Goal: Information Seeking & Learning: Learn about a topic

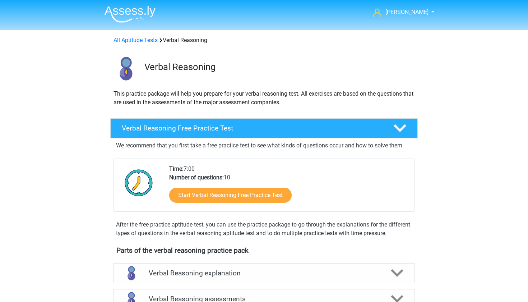
scroll to position [135, 0]
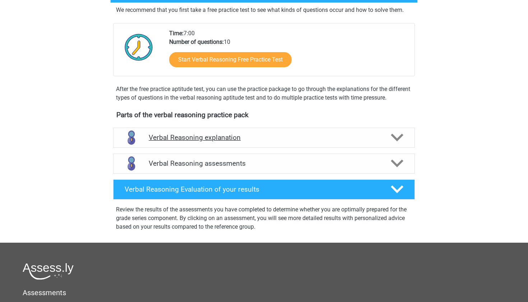
click at [180, 141] on h4 "Verbal Reasoning explanation" at bounding box center [264, 137] width 231 height 8
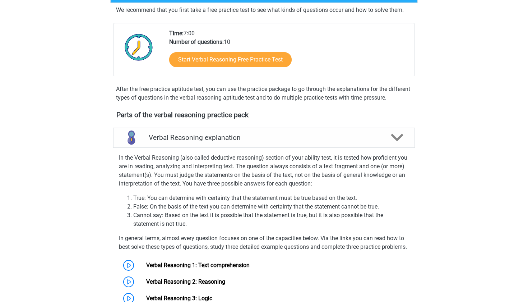
scroll to position [143, 0]
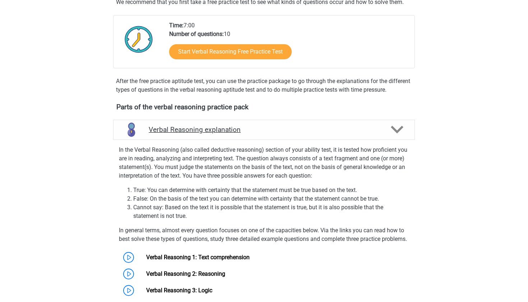
click at [161, 140] on div "Verbal Reasoning explanation" at bounding box center [264, 130] width 302 height 20
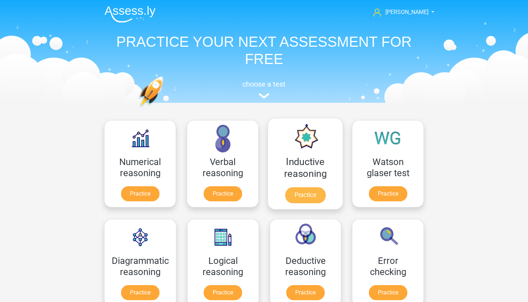
click at [304, 193] on link "Practice" at bounding box center [305, 195] width 40 height 16
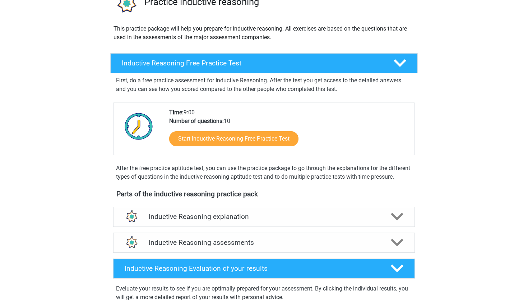
scroll to position [98, 0]
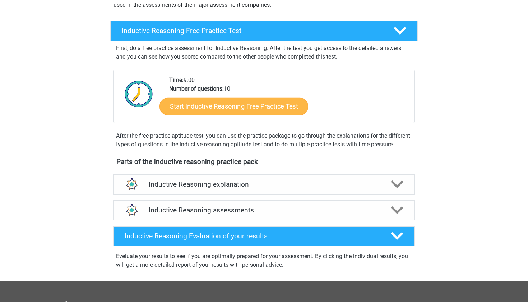
click at [274, 102] on link "Start Inductive Reasoning Free Practice Test" at bounding box center [233, 105] width 149 height 17
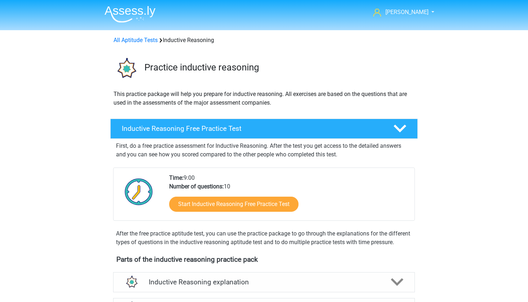
scroll to position [-1, 0]
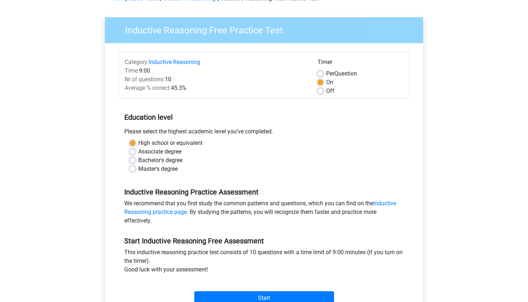
scroll to position [99, 0]
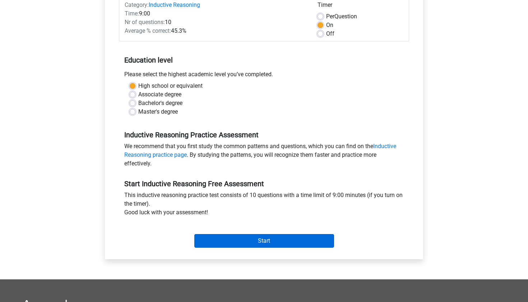
click at [255, 237] on input "Start" at bounding box center [264, 241] width 140 height 14
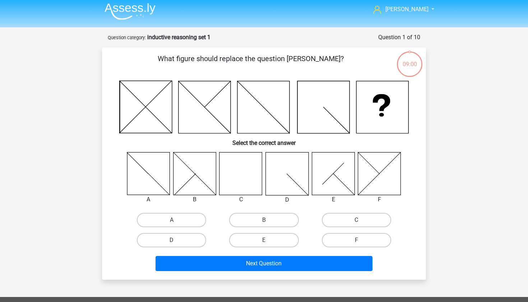
scroll to position [3, 0]
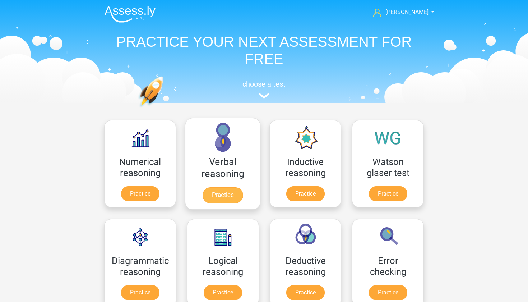
click at [243, 188] on link "Practice" at bounding box center [223, 195] width 40 height 16
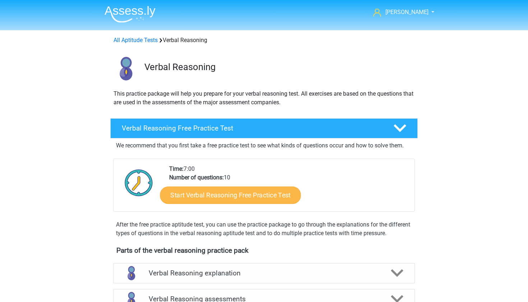
click at [251, 194] on link "Start Verbal Reasoning Free Practice Test" at bounding box center [230, 194] width 141 height 17
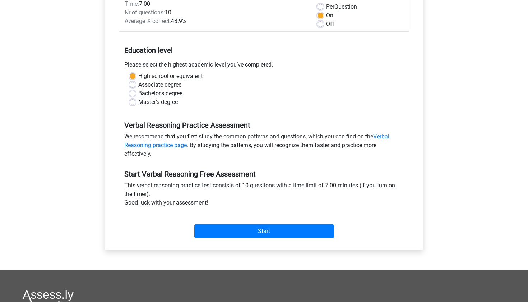
scroll to position [154, 0]
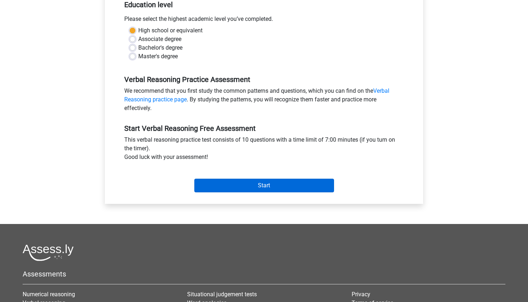
click at [238, 189] on input "Start" at bounding box center [264, 185] width 140 height 14
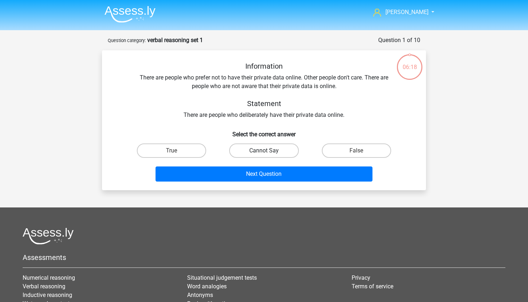
click at [290, 153] on label "Cannot Say" at bounding box center [263, 150] width 69 height 14
click at [269, 153] on input "Cannot Say" at bounding box center [266, 152] width 5 height 5
radio input "true"
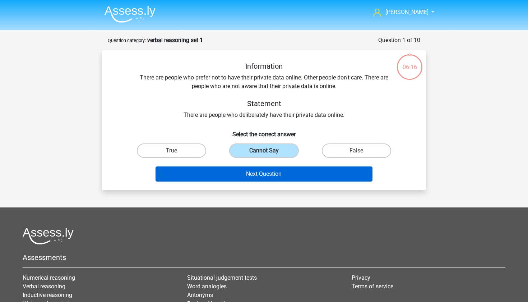
click at [287, 177] on button "Next Question" at bounding box center [264, 173] width 217 height 15
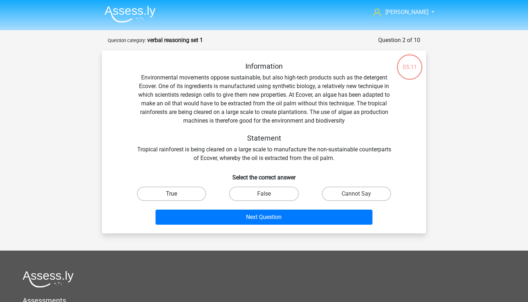
click at [188, 192] on label "True" at bounding box center [171, 193] width 69 height 14
click at [176, 194] on input "True" at bounding box center [174, 196] width 5 height 5
radio input "true"
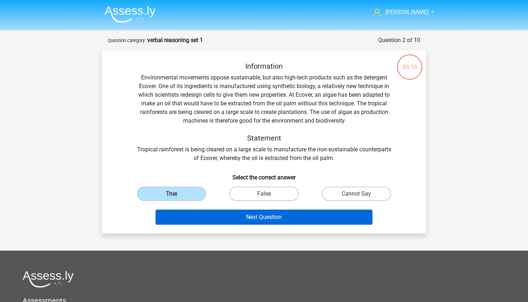
click at [212, 221] on button "Next Question" at bounding box center [264, 216] width 217 height 15
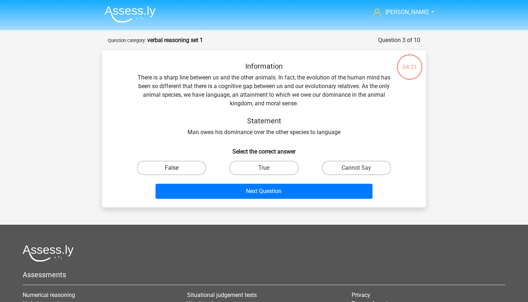
click at [188, 164] on label "False" at bounding box center [171, 168] width 69 height 14
click at [176, 168] on input "False" at bounding box center [174, 170] width 5 height 5
radio input "true"
click at [258, 166] on label "True" at bounding box center [263, 168] width 69 height 14
click at [264, 168] on input "True" at bounding box center [266, 170] width 5 height 5
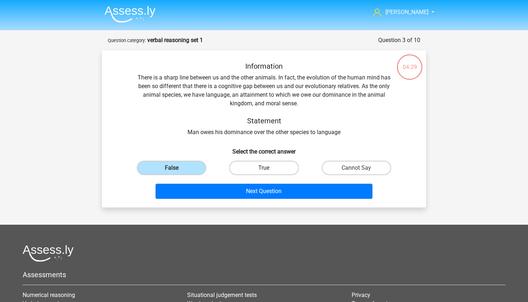
radio input "true"
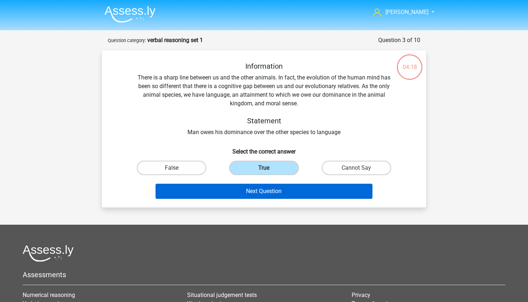
click at [305, 187] on button "Next Question" at bounding box center [264, 191] width 217 height 15
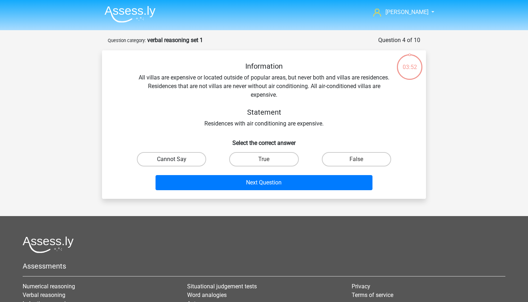
click at [187, 164] on label "Cannot Say" at bounding box center [171, 159] width 69 height 14
click at [176, 164] on input "Cannot Say" at bounding box center [174, 161] width 5 height 5
radio input "true"
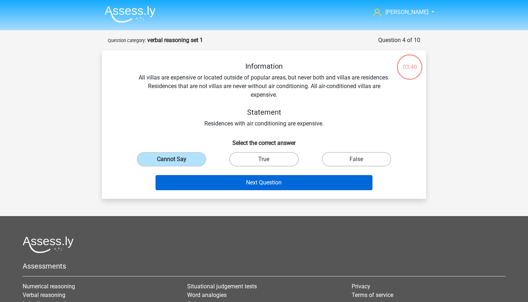
click at [219, 181] on button "Next Question" at bounding box center [264, 182] width 217 height 15
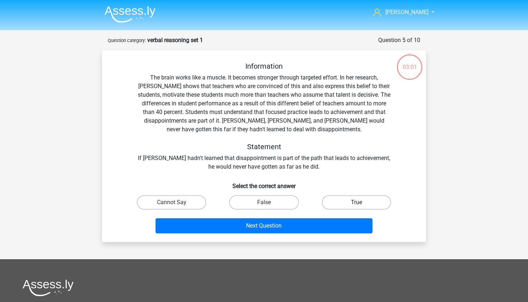
click at [345, 199] on label "True" at bounding box center [356, 202] width 69 height 14
click at [356, 202] on input "True" at bounding box center [358, 204] width 5 height 5
radio input "true"
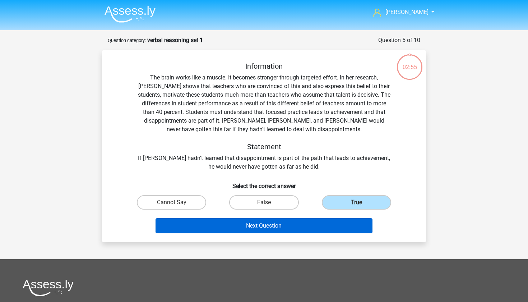
click at [292, 224] on button "Next Question" at bounding box center [264, 225] width 217 height 15
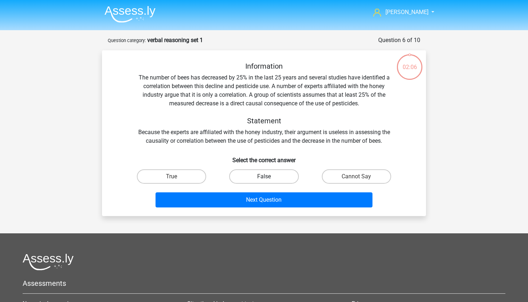
click at [248, 181] on label "False" at bounding box center [263, 176] width 69 height 14
click at [264, 181] on input "False" at bounding box center [266, 178] width 5 height 5
radio input "true"
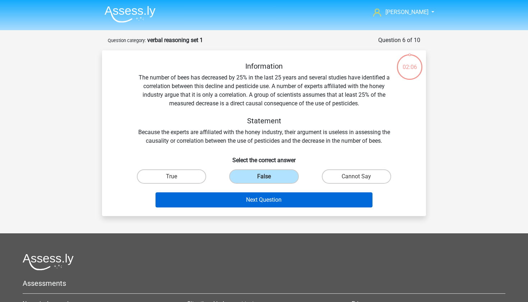
click at [251, 200] on button "Next Question" at bounding box center [264, 199] width 217 height 15
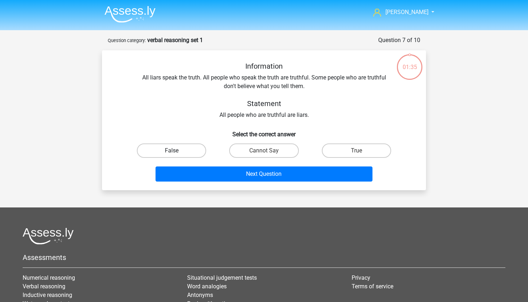
click at [190, 152] on label "False" at bounding box center [171, 150] width 69 height 14
click at [176, 152] on input "False" at bounding box center [174, 152] width 5 height 5
radio input "true"
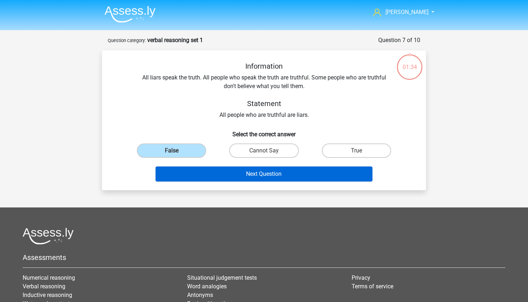
click at [220, 167] on button "Next Question" at bounding box center [264, 173] width 217 height 15
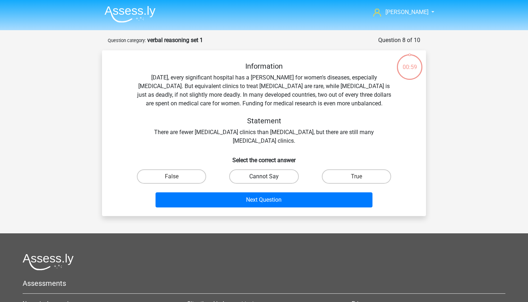
click at [253, 172] on label "Cannot Say" at bounding box center [263, 176] width 69 height 14
click at [264, 176] on input "Cannot Say" at bounding box center [266, 178] width 5 height 5
radio input "true"
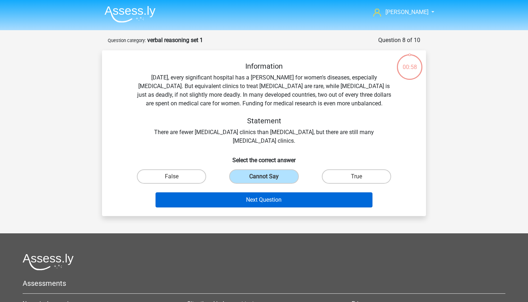
click at [249, 198] on button "Next Question" at bounding box center [264, 199] width 217 height 15
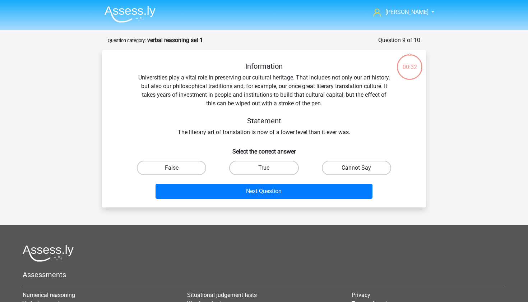
click at [329, 162] on label "Cannot Say" at bounding box center [356, 168] width 69 height 14
click at [356, 168] on input "Cannot Say" at bounding box center [358, 170] width 5 height 5
radio input "true"
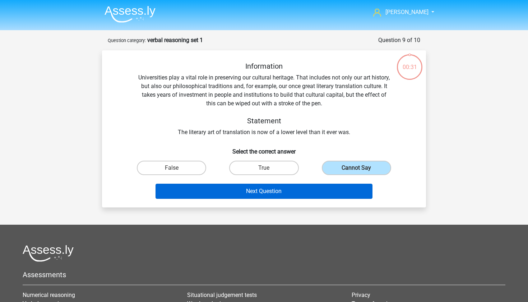
click at [303, 192] on button "Next Question" at bounding box center [264, 191] width 217 height 15
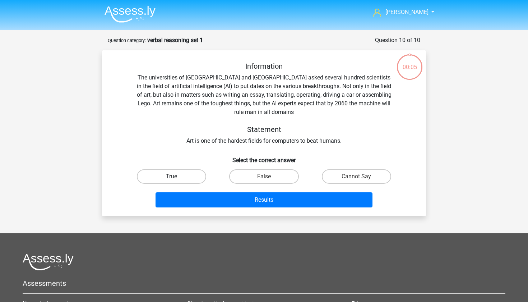
click at [182, 173] on label "True" at bounding box center [171, 176] width 69 height 14
click at [176, 176] on input "True" at bounding box center [174, 178] width 5 height 5
radio input "true"
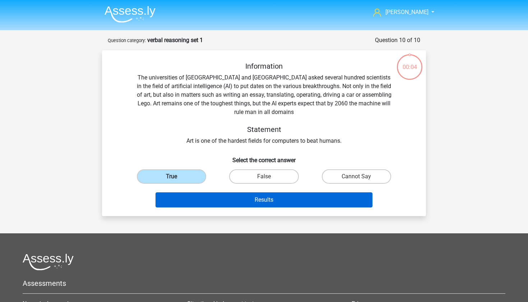
click at [204, 198] on button "Results" at bounding box center [264, 199] width 217 height 15
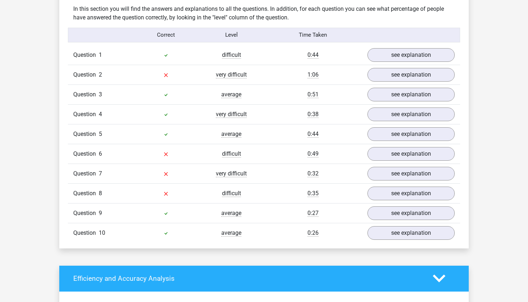
scroll to position [447, 0]
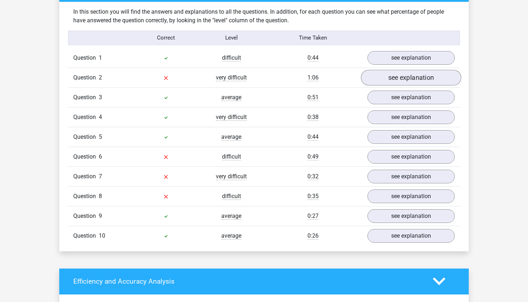
click at [392, 75] on link "see explanation" at bounding box center [411, 78] width 100 height 16
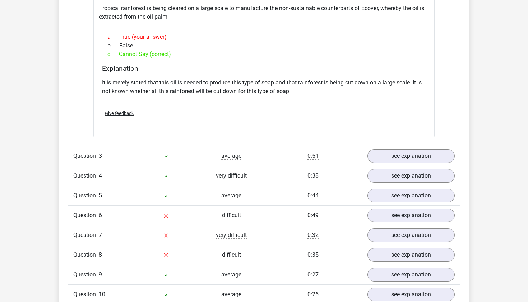
scroll to position [644, 0]
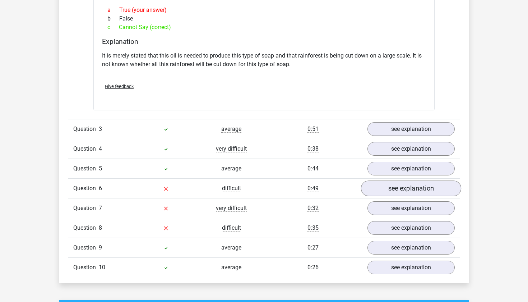
click at [376, 190] on link "see explanation" at bounding box center [411, 188] width 100 height 16
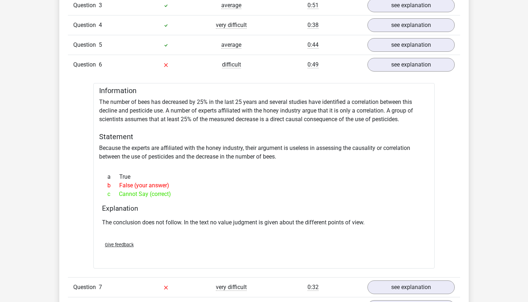
scroll to position [772, 0]
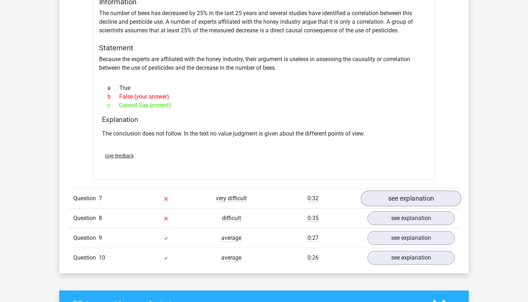
click at [425, 197] on link "see explanation" at bounding box center [411, 198] width 100 height 16
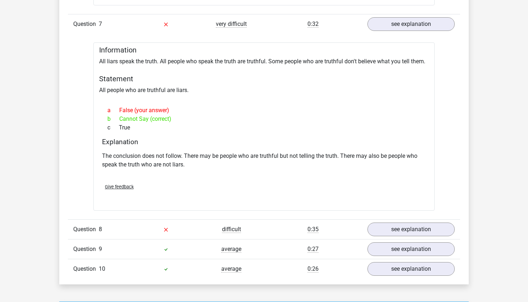
scroll to position [1035, 0]
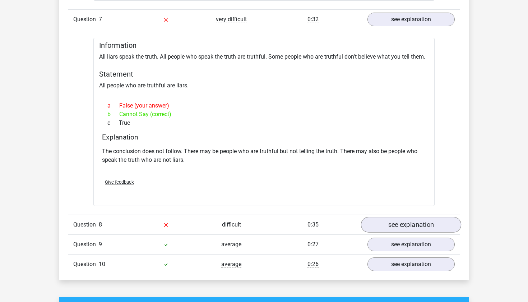
click at [419, 220] on link "see explanation" at bounding box center [411, 225] width 100 height 16
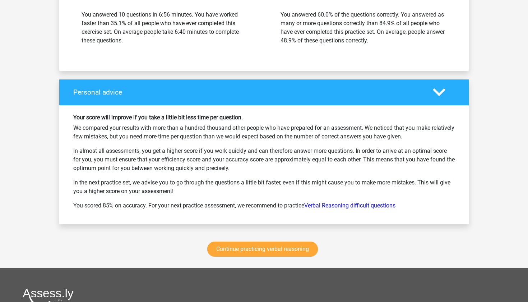
scroll to position [1697, 0]
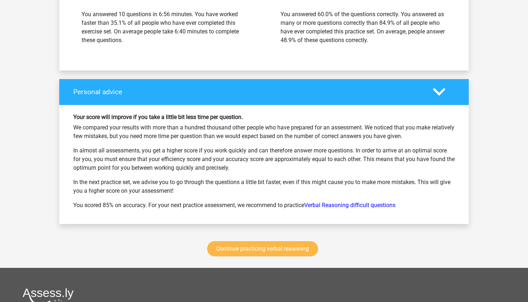
click at [273, 241] on link "Continue practicing verbal reasoning" at bounding box center [262, 248] width 111 height 15
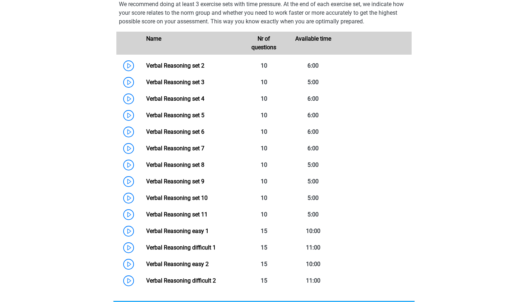
scroll to position [308, 0]
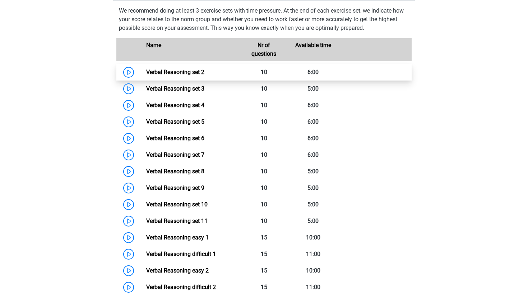
click at [146, 75] on link "Verbal Reasoning set 2" at bounding box center [175, 72] width 58 height 7
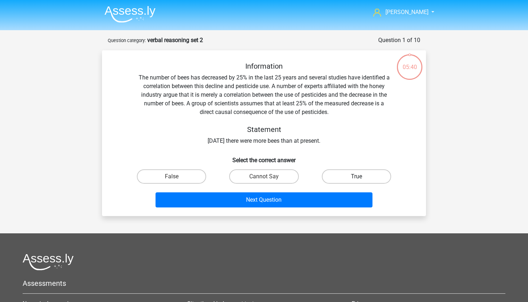
click at [354, 174] on label "True" at bounding box center [356, 176] width 69 height 14
click at [356, 176] on input "True" at bounding box center [358, 178] width 5 height 5
radio input "true"
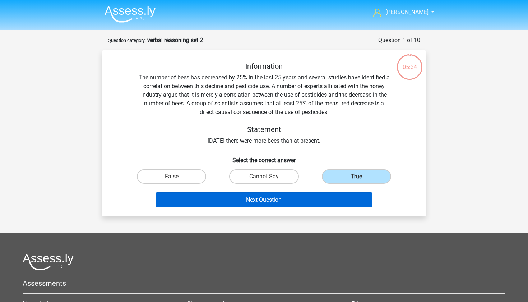
click at [293, 202] on button "Next Question" at bounding box center [264, 199] width 217 height 15
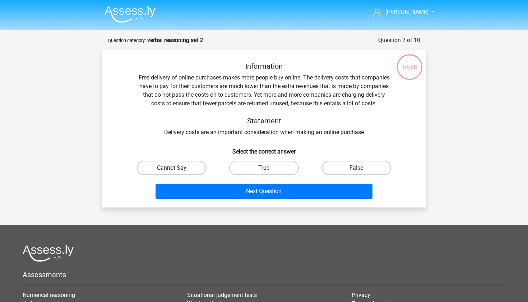
click at [192, 168] on label "Cannot Say" at bounding box center [171, 168] width 69 height 14
click at [176, 168] on input "Cannot Say" at bounding box center [174, 170] width 5 height 5
radio input "true"
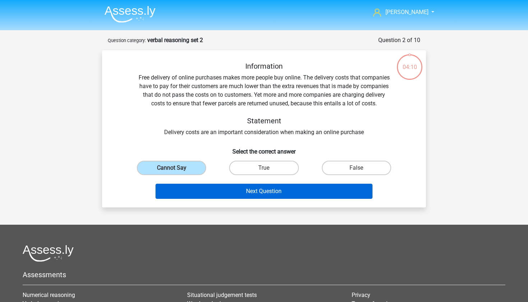
click at [221, 192] on button "Next Question" at bounding box center [264, 191] width 217 height 15
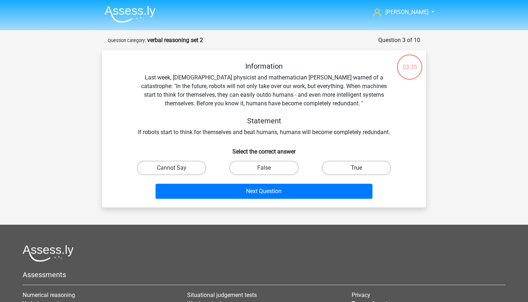
click at [329, 169] on label "True" at bounding box center [356, 168] width 69 height 14
click at [356, 169] on input "True" at bounding box center [358, 170] width 5 height 5
radio input "true"
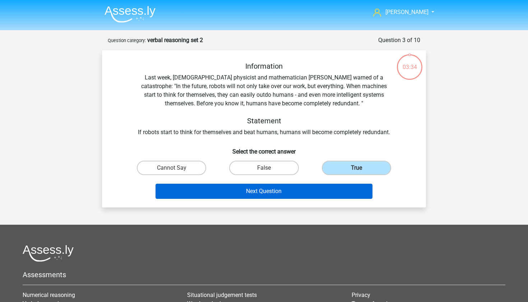
click at [308, 191] on button "Next Question" at bounding box center [264, 191] width 217 height 15
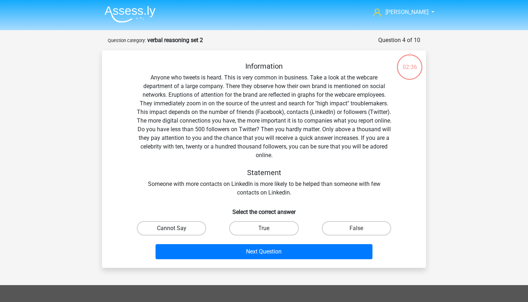
click at [173, 224] on label "Cannot Say" at bounding box center [171, 228] width 69 height 14
click at [173, 228] on input "Cannot Say" at bounding box center [174, 230] width 5 height 5
radio input "true"
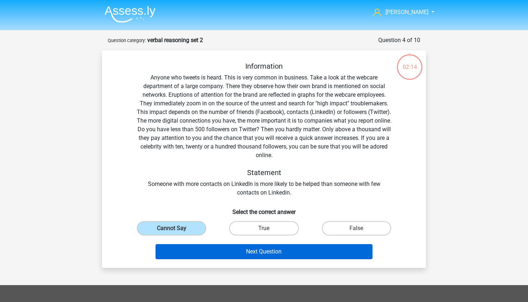
click at [224, 249] on button "Next Question" at bounding box center [264, 251] width 217 height 15
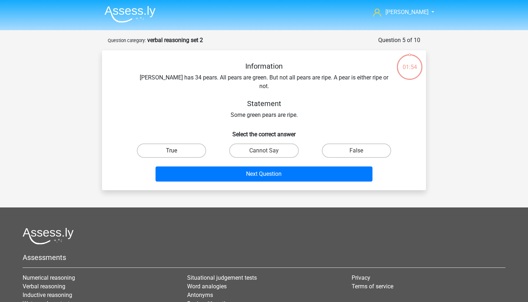
click at [201, 148] on label "True" at bounding box center [171, 150] width 69 height 14
click at [176, 150] on input "True" at bounding box center [174, 152] width 5 height 5
radio input "true"
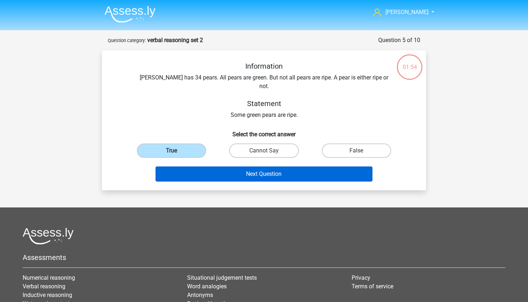
click at [215, 167] on button "Next Question" at bounding box center [264, 173] width 217 height 15
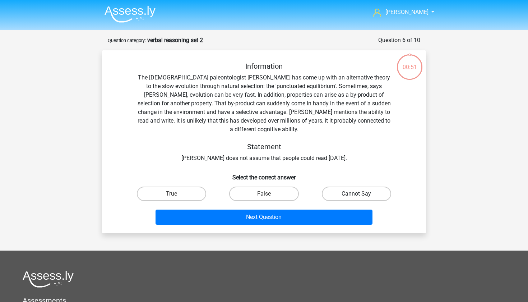
click at [337, 186] on label "Cannot Say" at bounding box center [356, 193] width 69 height 14
click at [356, 194] on input "Cannot Say" at bounding box center [358, 196] width 5 height 5
radio input "true"
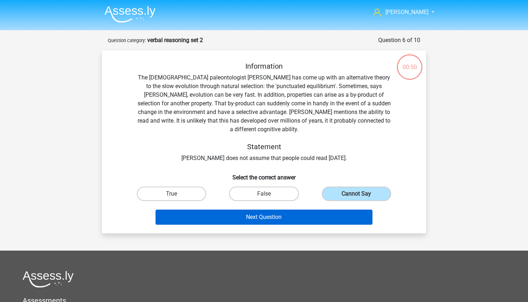
click at [303, 209] on button "Next Question" at bounding box center [264, 216] width 217 height 15
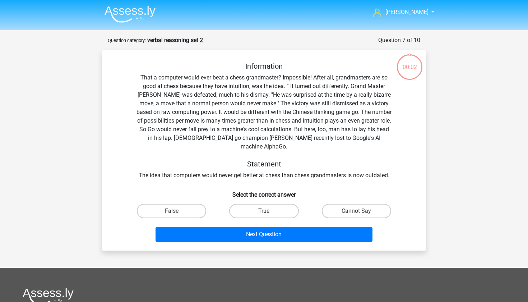
click at [282, 204] on label "True" at bounding box center [263, 211] width 69 height 14
click at [269, 211] on input "True" at bounding box center [266, 213] width 5 height 5
radio input "true"
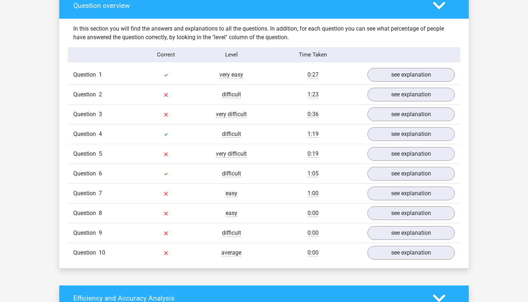
scroll to position [418, 0]
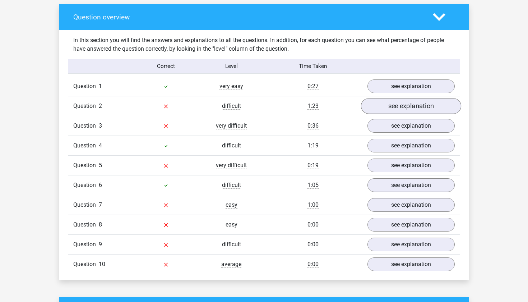
click at [387, 106] on link "see explanation" at bounding box center [411, 106] width 100 height 16
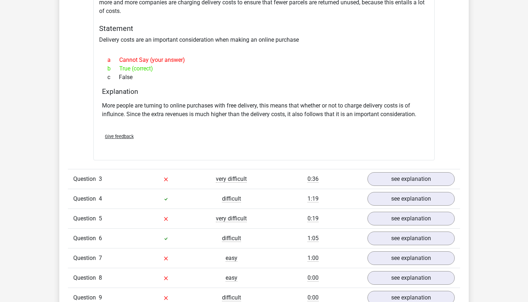
scroll to position [590, 0]
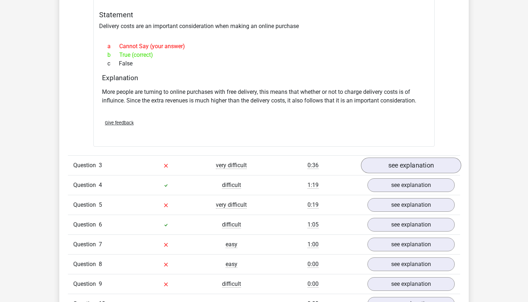
click at [400, 172] on link "see explanation" at bounding box center [411, 165] width 100 height 16
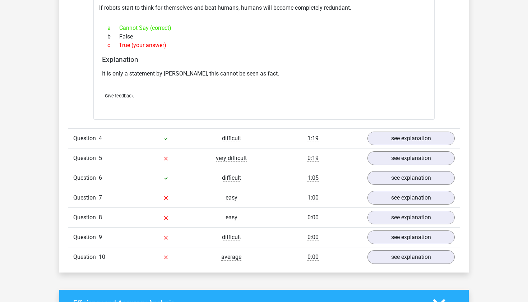
scroll to position [832, 0]
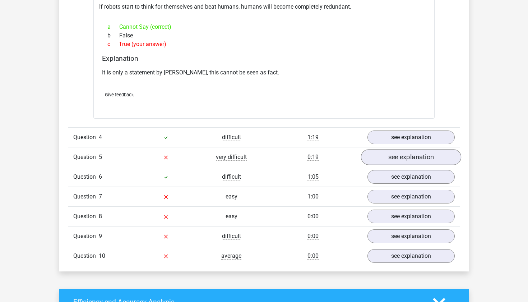
click at [391, 156] on link "see explanation" at bounding box center [411, 157] width 100 height 16
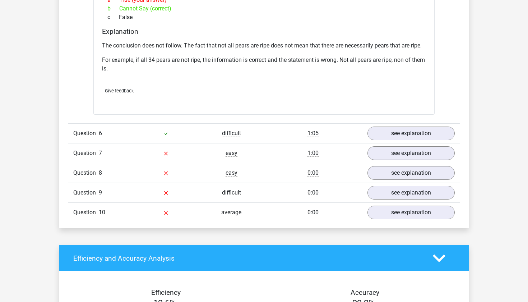
scroll to position [1091, 0]
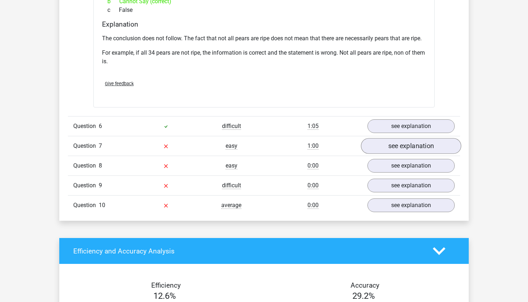
click at [393, 147] on link "see explanation" at bounding box center [411, 146] width 100 height 16
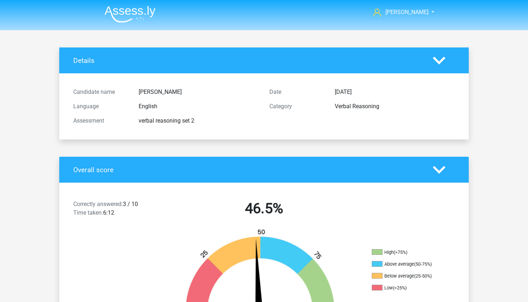
scroll to position [0, 0]
click at [127, 17] on img at bounding box center [130, 14] width 51 height 17
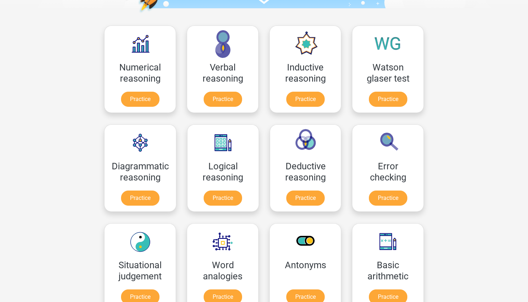
scroll to position [124, 0]
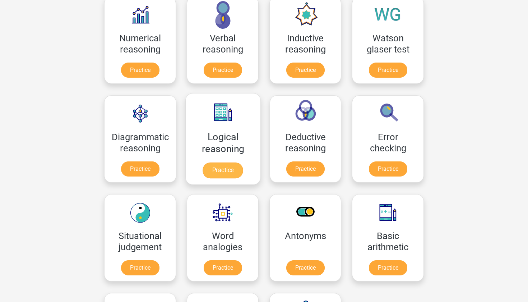
click at [238, 162] on link "Practice" at bounding box center [223, 170] width 40 height 16
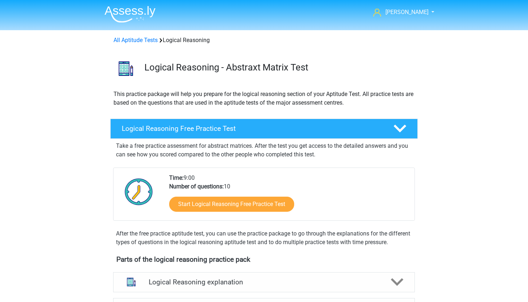
scroll to position [20, 0]
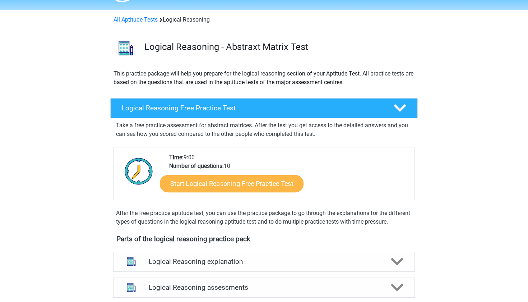
click at [245, 181] on link "Start Logical Reasoning Free Practice Test" at bounding box center [232, 183] width 144 height 17
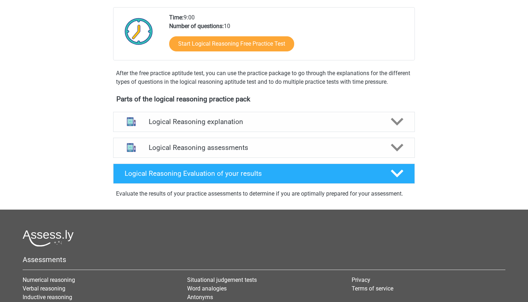
scroll to position [188, 0]
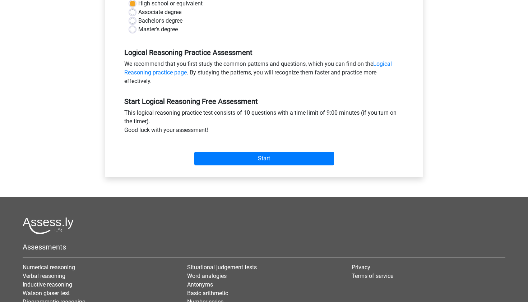
scroll to position [192, 0]
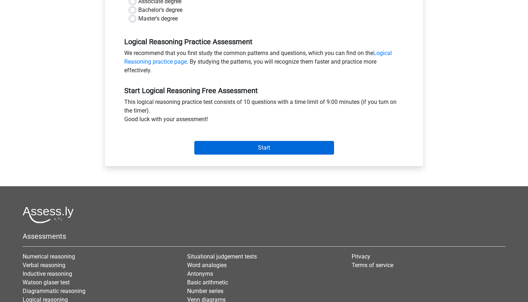
click at [243, 148] on input "Start" at bounding box center [264, 148] width 140 height 14
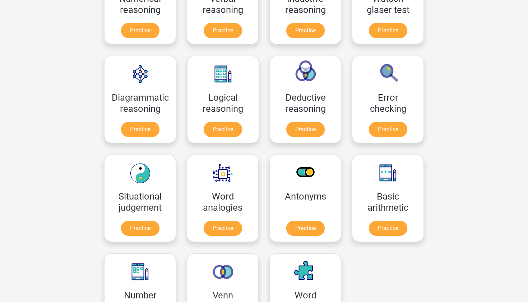
scroll to position [166, 0]
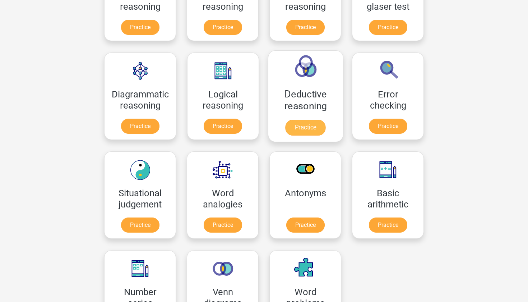
click at [296, 120] on link "Practice" at bounding box center [305, 128] width 40 height 16
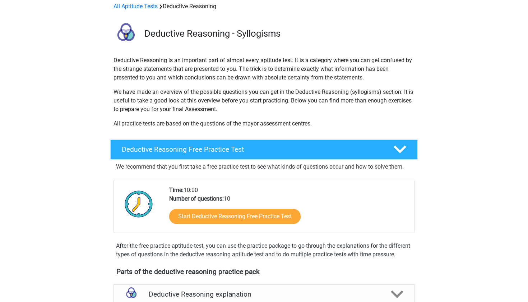
scroll to position [66, 0]
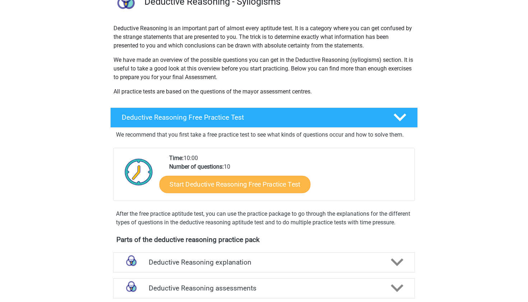
click at [215, 182] on link "Start Deductive Reasoning Free Practice Test" at bounding box center [234, 183] width 151 height 17
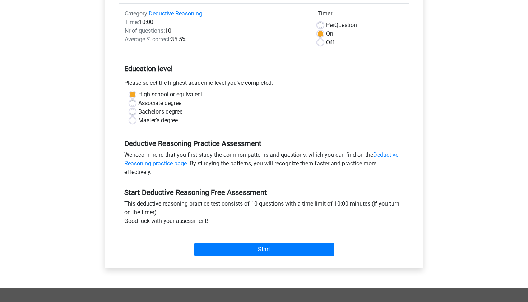
scroll to position [127, 0]
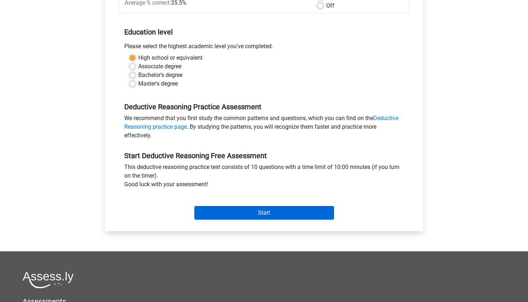
click at [228, 215] on input "Start" at bounding box center [264, 213] width 140 height 14
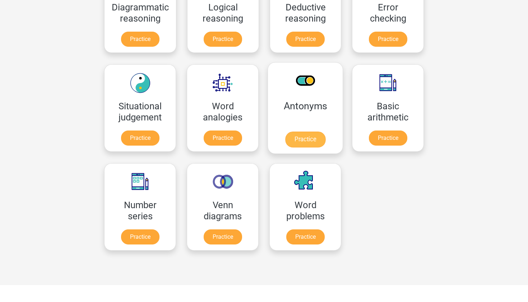
scroll to position [256, 0]
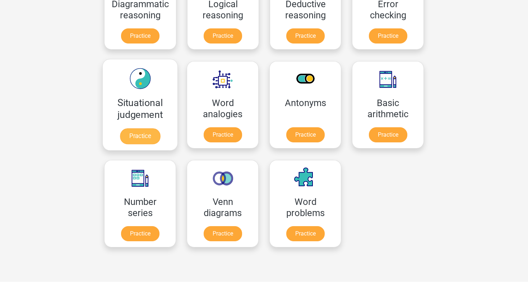
click at [144, 128] on link "Practice" at bounding box center [140, 136] width 40 height 16
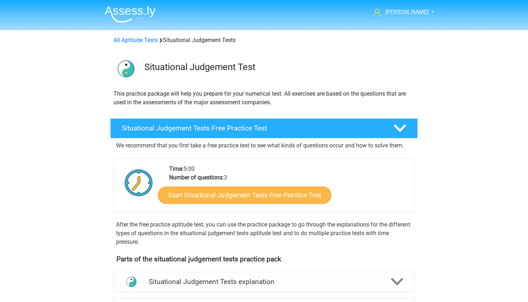
click at [254, 195] on link "Start Situational Judgement Tests Free Practice Test" at bounding box center [244, 194] width 173 height 17
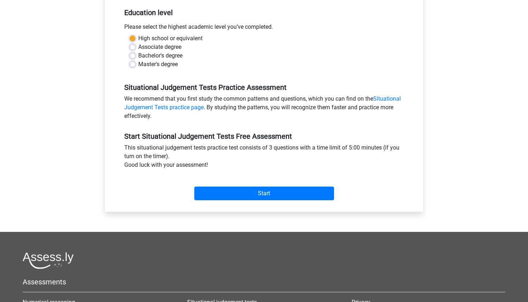
scroll to position [156, 0]
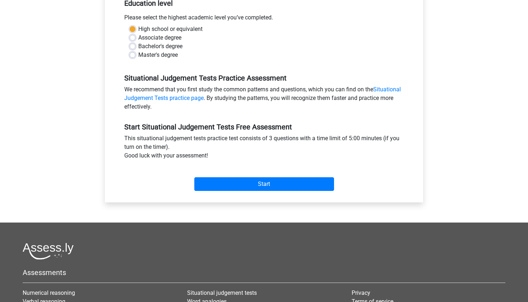
click at [218, 195] on div "Category: Situational Judgement Tests Time: 5:00 Nr of questions: 3 Average % c…" at bounding box center [263, 65] width 307 height 273
click at [220, 184] on input "Start" at bounding box center [264, 184] width 140 height 14
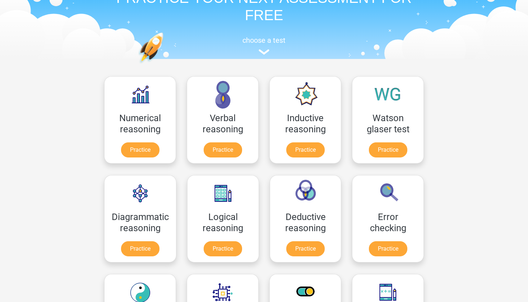
scroll to position [43, 0]
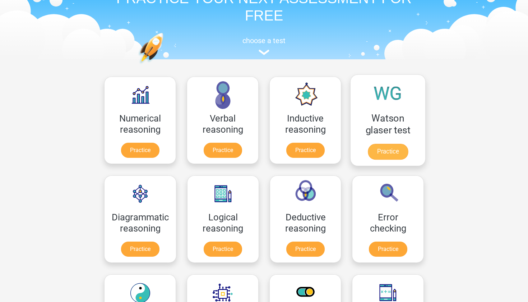
click at [383, 157] on link "Practice" at bounding box center [388, 152] width 40 height 16
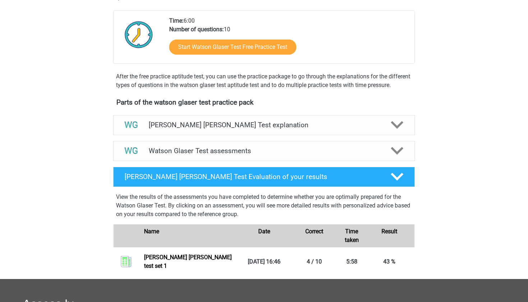
scroll to position [189, 0]
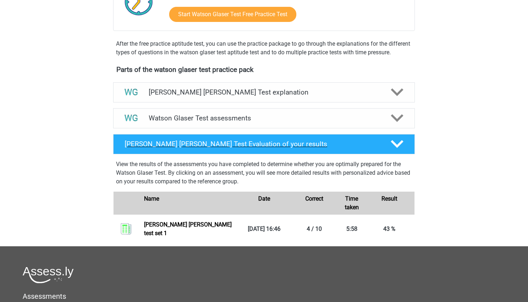
click at [400, 150] on icon at bounding box center [397, 144] width 13 height 13
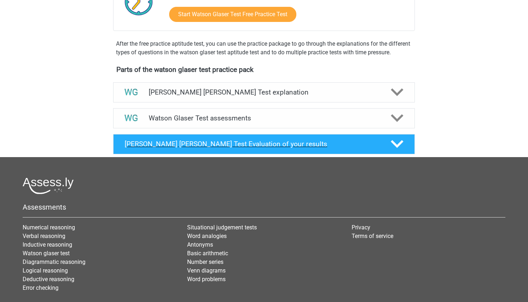
click at [400, 150] on icon at bounding box center [397, 144] width 13 height 13
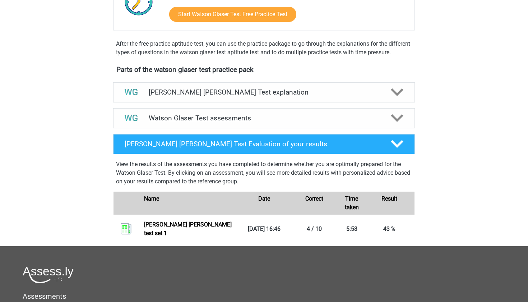
click at [395, 122] on polygon at bounding box center [397, 118] width 13 height 8
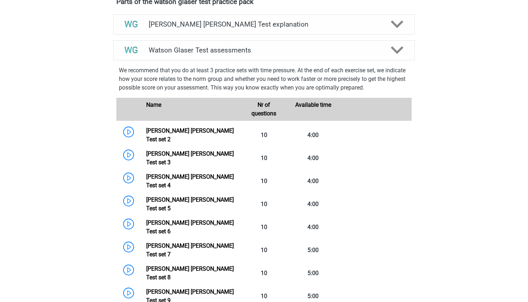
scroll to position [222, 0]
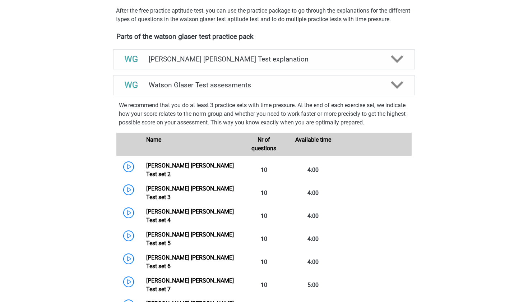
click at [392, 69] on div "[PERSON_NAME] [PERSON_NAME] Test explanation" at bounding box center [264, 59] width 302 height 20
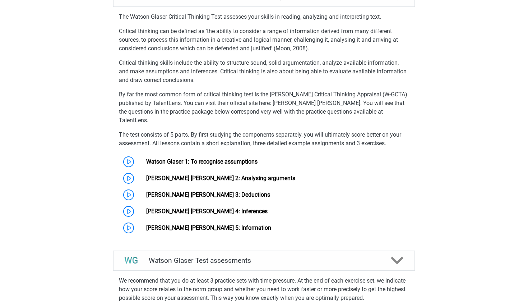
scroll to position [292, 0]
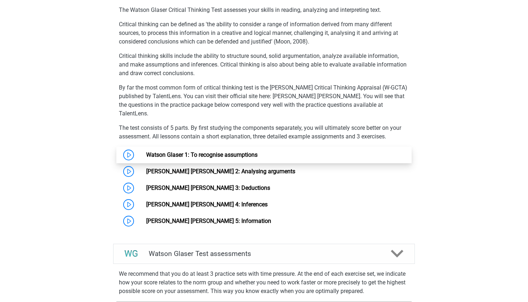
click at [206, 153] on link "Watson Glaser 1: To recognise assumptions" at bounding box center [201, 154] width 111 height 7
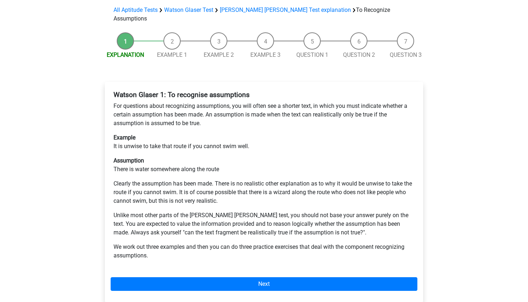
scroll to position [68, 0]
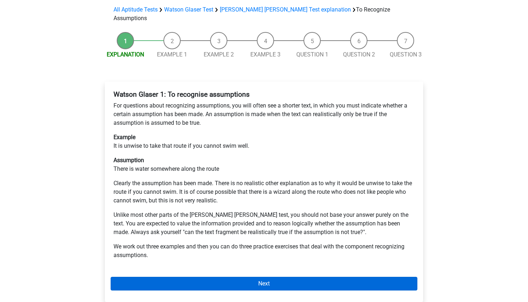
click at [184, 277] on link "Next" at bounding box center [264, 284] width 307 height 14
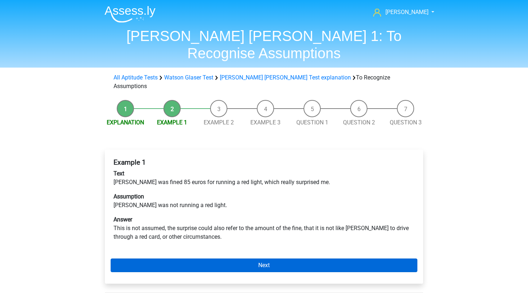
click at [177, 258] on link "Next" at bounding box center [264, 265] width 307 height 14
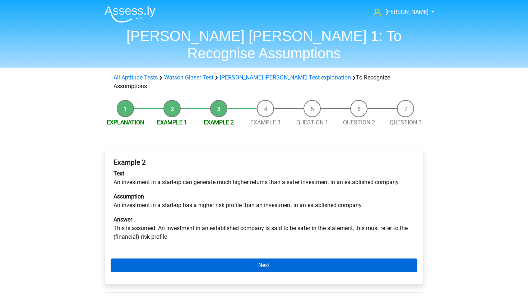
click at [157, 258] on link "Next" at bounding box center [264, 265] width 307 height 14
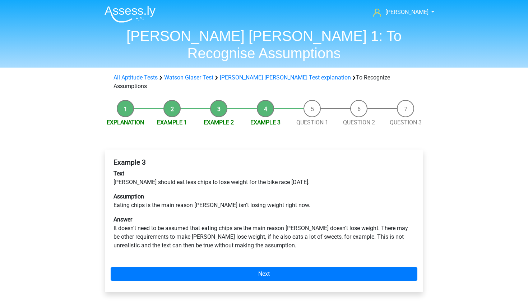
click at [139, 240] on div "Example 3 Text [PERSON_NAME] should eat less chips to lose weight for the bike …" at bounding box center [264, 220] width 318 height 143
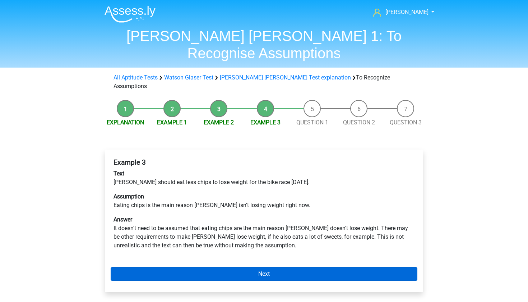
click at [138, 267] on link "Next" at bounding box center [264, 274] width 307 height 14
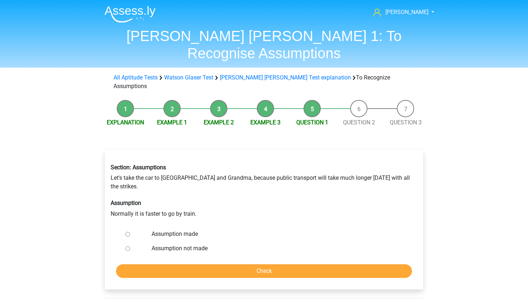
click at [129, 246] on input "Assumption not made" at bounding box center [127, 248] width 5 height 5
radio input "true"
click at [161, 264] on input "Check" at bounding box center [264, 271] width 296 height 14
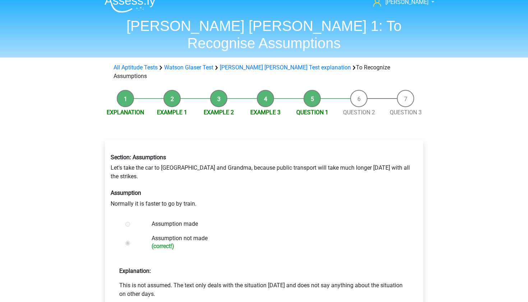
scroll to position [18, 0]
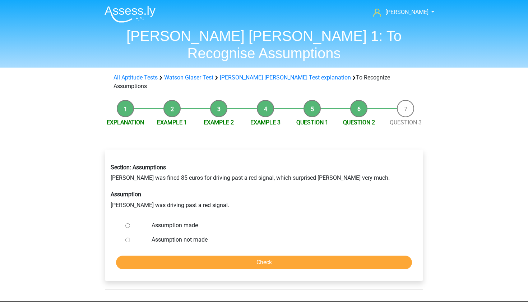
click at [126, 223] on input "Assumption made" at bounding box center [127, 225] width 5 height 5
radio input "true"
click at [160, 255] on input "Check" at bounding box center [264, 262] width 296 height 14
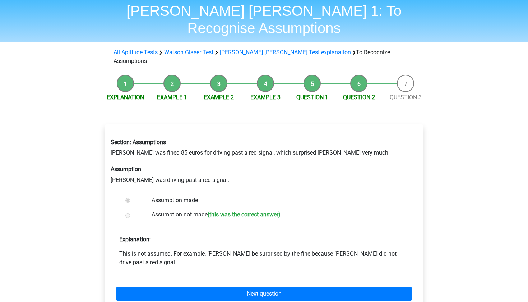
scroll to position [22, 0]
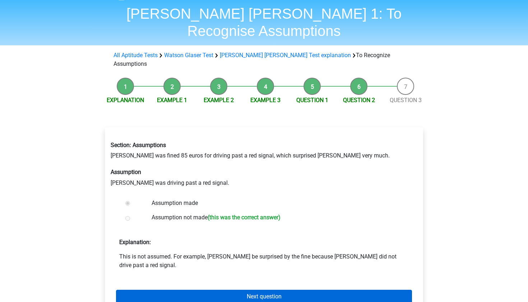
click at [195, 289] on link "Next question" at bounding box center [264, 296] width 296 height 14
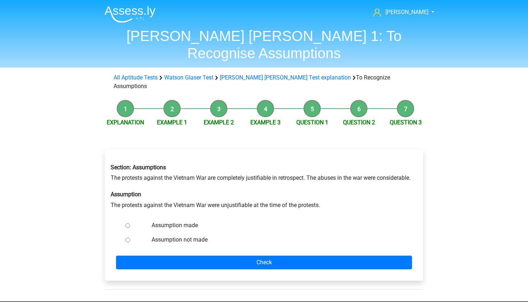
click at [128, 232] on div at bounding box center [134, 239] width 24 height 14
click at [127, 232] on div at bounding box center [134, 239] width 24 height 14
click at [123, 232] on div at bounding box center [134, 239] width 24 height 14
click at [125, 237] on input "Assumption not made" at bounding box center [127, 239] width 5 height 5
radio input "true"
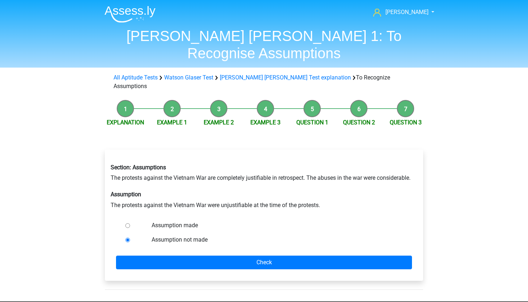
click at [96, 205] on div "Explanation Example 1 Example 2 Example 3 Question 1 Question 2 Question 3 Sect…" at bounding box center [263, 198] width 341 height 204
click at [126, 218] on div at bounding box center [134, 225] width 24 height 14
click at [126, 223] on input "Assumption made" at bounding box center [127, 225] width 5 height 5
radio input "true"
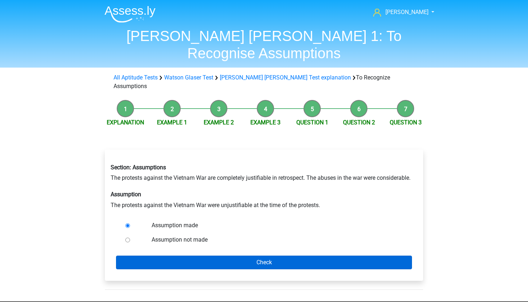
click at [169, 255] on input "Check" at bounding box center [264, 262] width 296 height 14
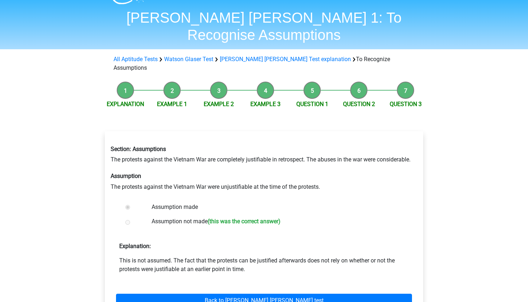
scroll to position [27, 0]
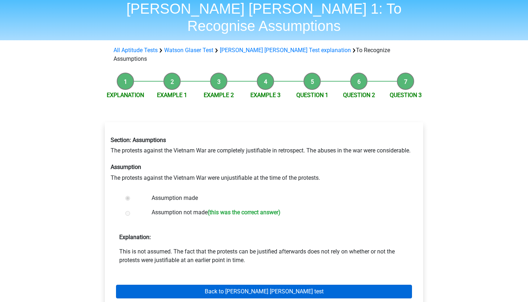
click at [140, 284] on link "Back to [PERSON_NAME] [PERSON_NAME] test" at bounding box center [264, 291] width 296 height 14
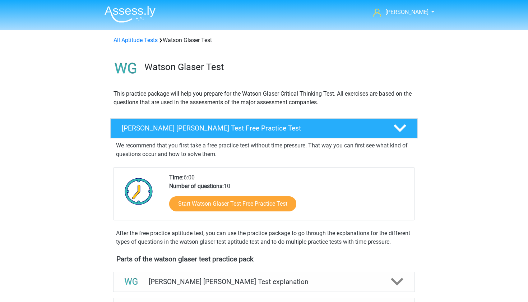
click at [253, 127] on h4 "Watson Glaser Test Free Practice Test" at bounding box center [252, 128] width 260 height 8
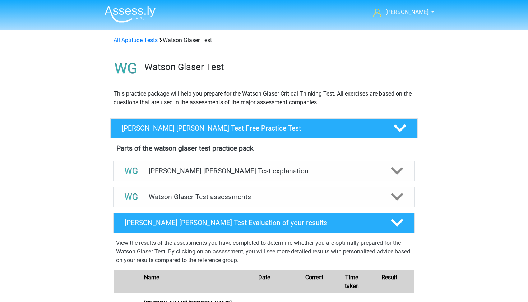
click at [240, 175] on h4 "[PERSON_NAME] [PERSON_NAME] Test explanation" at bounding box center [264, 171] width 231 height 8
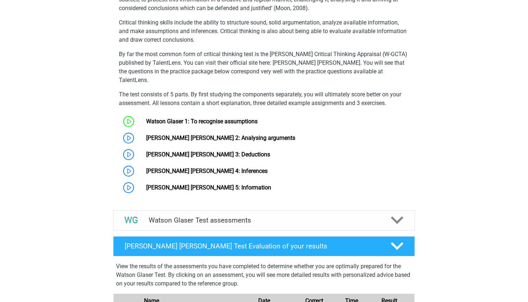
scroll to position [215, 0]
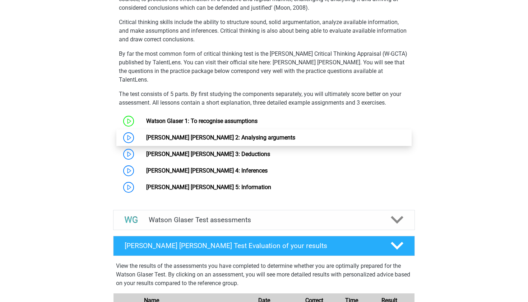
click at [200, 134] on link "[PERSON_NAME] [PERSON_NAME] 2: Analysing arguments" at bounding box center [220, 137] width 149 height 7
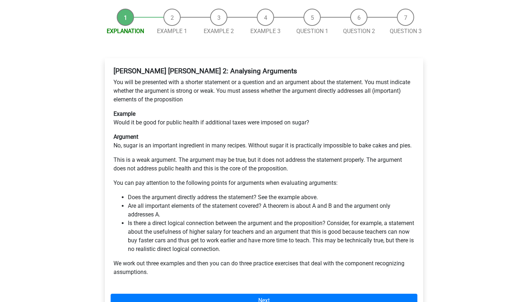
scroll to position [83, 0]
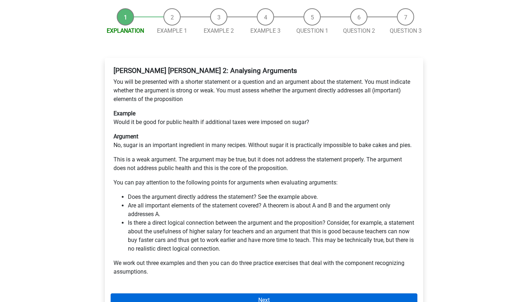
click at [282, 293] on link "Next" at bounding box center [264, 300] width 307 height 14
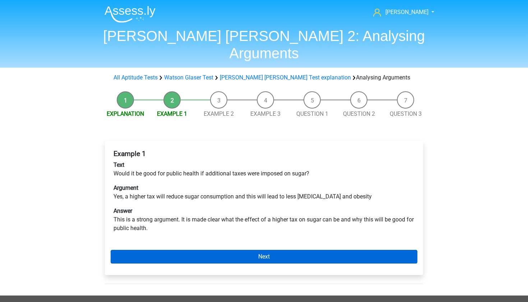
click at [209, 250] on link "Next" at bounding box center [264, 257] width 307 height 14
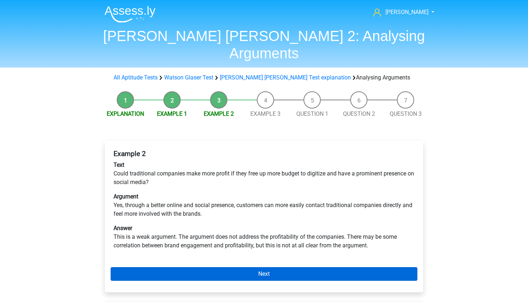
click at [238, 267] on link "Next" at bounding box center [264, 274] width 307 height 14
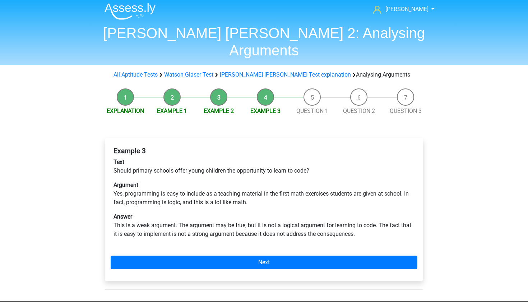
scroll to position [3, 0]
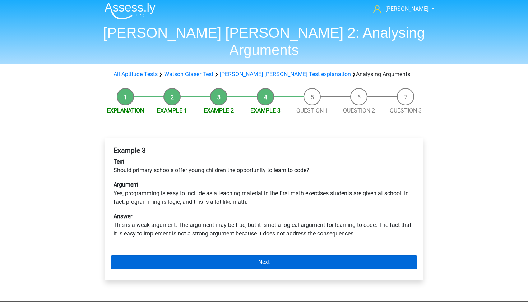
click at [282, 255] on link "Next" at bounding box center [264, 262] width 307 height 14
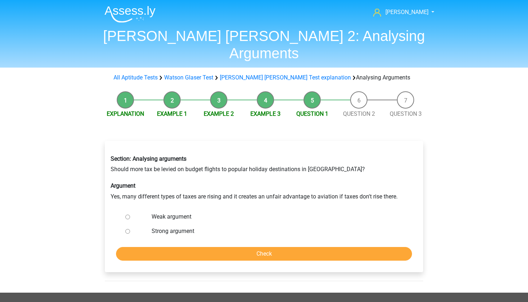
click at [125, 229] on input "Strong argument" at bounding box center [127, 231] width 5 height 5
radio input "true"
click at [126, 209] on div at bounding box center [134, 216] width 24 height 14
click at [127, 214] on input "Weak argument" at bounding box center [127, 216] width 5 height 5
radio input "true"
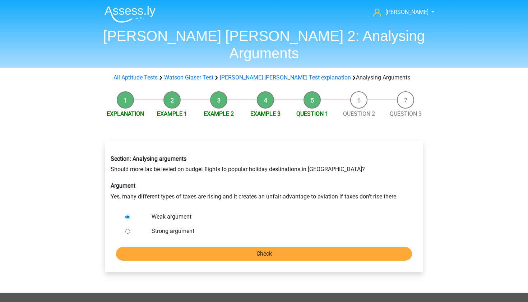
click at [158, 247] on input "Check" at bounding box center [264, 254] width 296 height 14
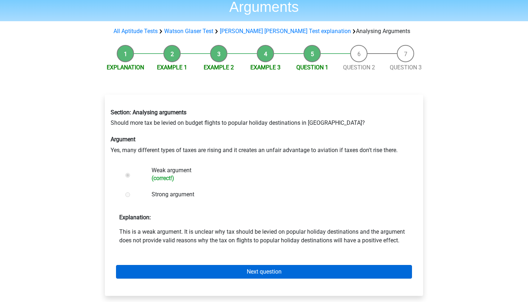
scroll to position [49, 0]
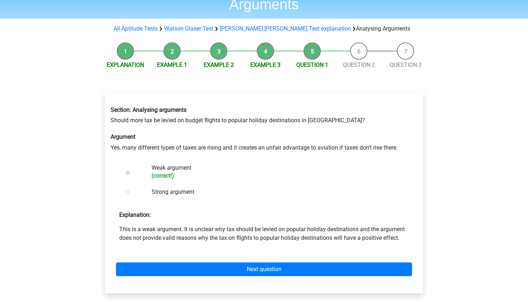
click at [158, 260] on div "Next question" at bounding box center [264, 268] width 307 height 40
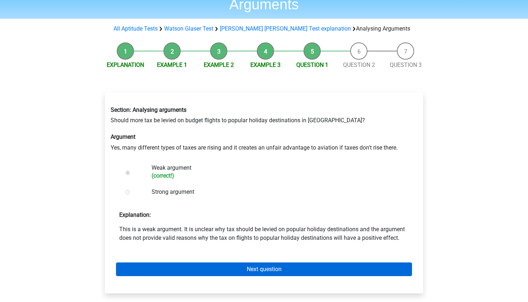
click at [164, 262] on link "Next question" at bounding box center [264, 269] width 296 height 14
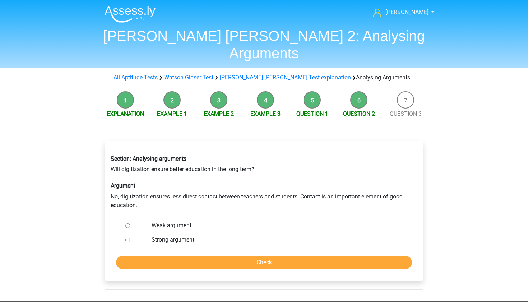
click at [125, 237] on input "Strong argument" at bounding box center [127, 239] width 5 height 5
radio input "true"
click at [151, 255] on input "Check" at bounding box center [264, 262] width 296 height 14
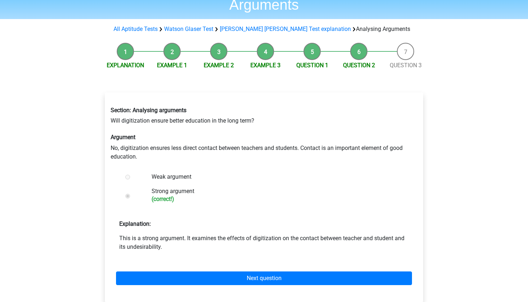
scroll to position [68, 0]
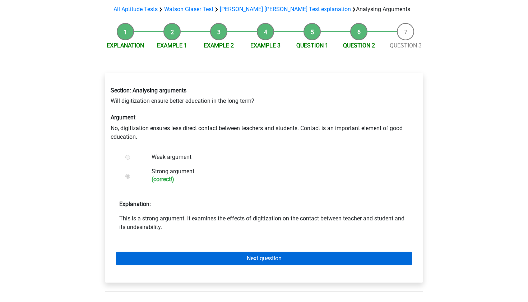
click at [159, 251] on link "Next question" at bounding box center [264, 258] width 296 height 14
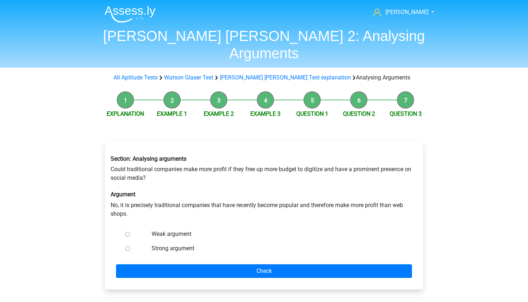
click at [183, 229] on label "Weak argument" at bounding box center [276, 233] width 249 height 9
click at [130, 232] on input "Weak argument" at bounding box center [127, 234] width 5 height 5
radio input "true"
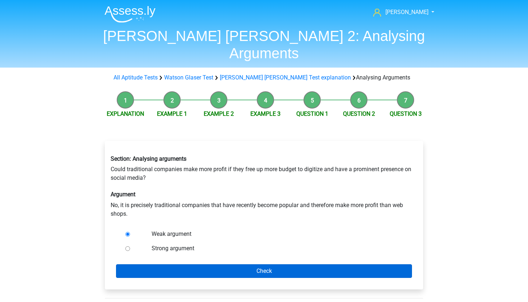
click at [246, 264] on input "Check" at bounding box center [264, 271] width 296 height 14
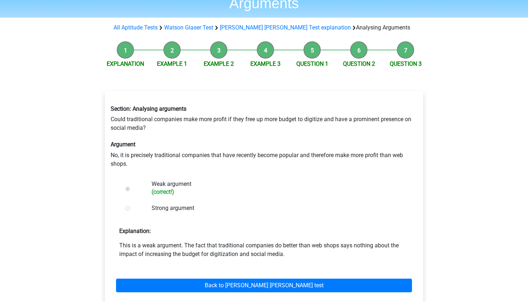
scroll to position [47, 0]
